Goal: Task Accomplishment & Management: Use online tool/utility

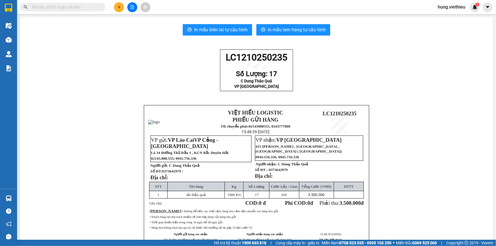
click at [260, 219] on p "• Khách hàng tự chịu trách nhiệm về tính hợp pháp của hàng hóa gửi" at bounding box center [256, 216] width 213 height 5
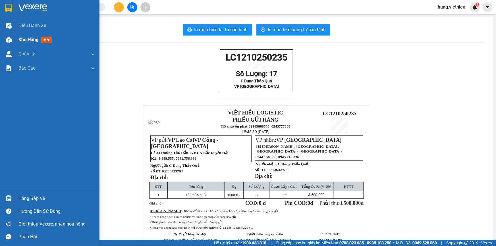
click at [33, 38] on span "Kho hàng" at bounding box center [28, 39] width 20 height 5
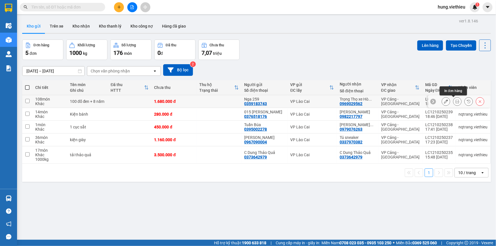
click at [455, 101] on icon at bounding box center [457, 101] width 4 height 4
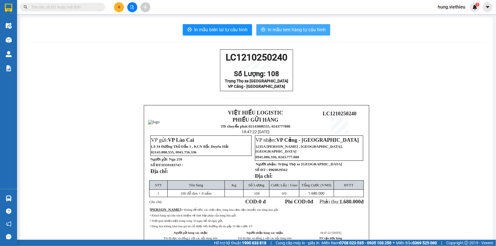
click at [300, 30] on span "In mẫu tem hàng tự cấu hình" at bounding box center [297, 29] width 58 height 7
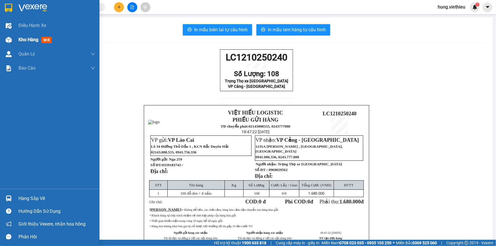
click at [12, 40] on div at bounding box center [9, 40] width 10 height 10
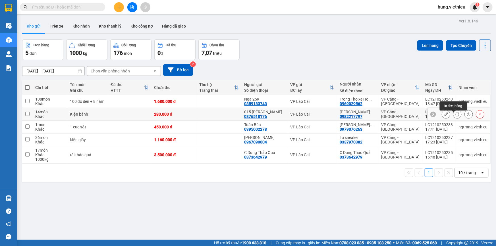
click at [455, 116] on icon at bounding box center [457, 114] width 4 height 4
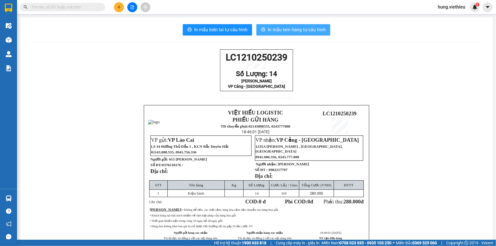
click at [289, 28] on span "In mẫu tem hàng tự cấu hình" at bounding box center [297, 29] width 58 height 7
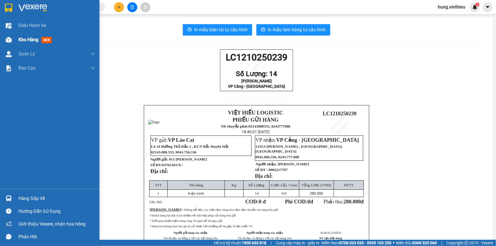
click at [20, 40] on span "Kho hàng" at bounding box center [28, 39] width 20 height 5
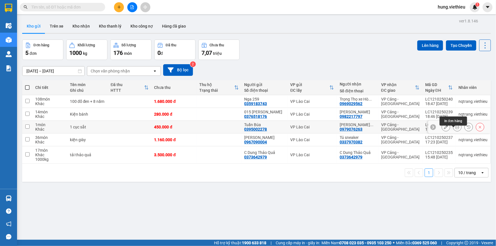
click at [455, 129] on icon at bounding box center [457, 127] width 4 height 4
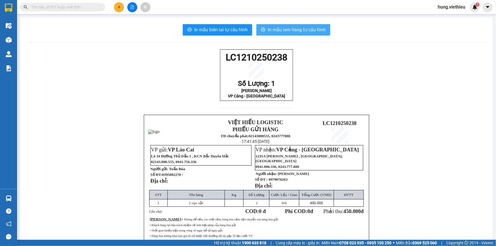
click at [280, 31] on span "In mẫu tem hàng tự cấu hình" at bounding box center [297, 29] width 58 height 7
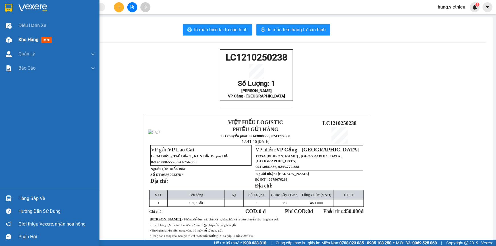
click at [12, 38] on div at bounding box center [9, 40] width 10 height 10
